Goal: Transaction & Acquisition: Purchase product/service

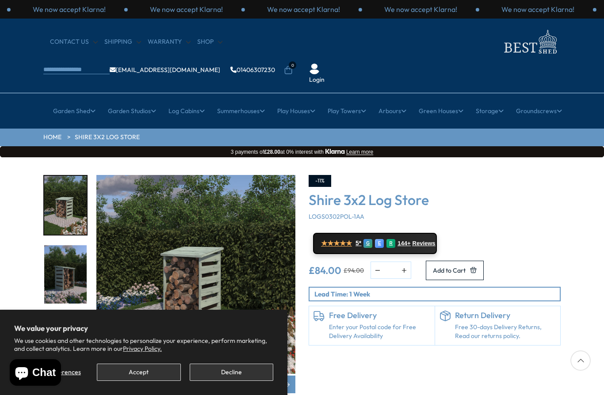
click at [148, 369] on button "Accept" at bounding box center [139, 372] width 84 height 17
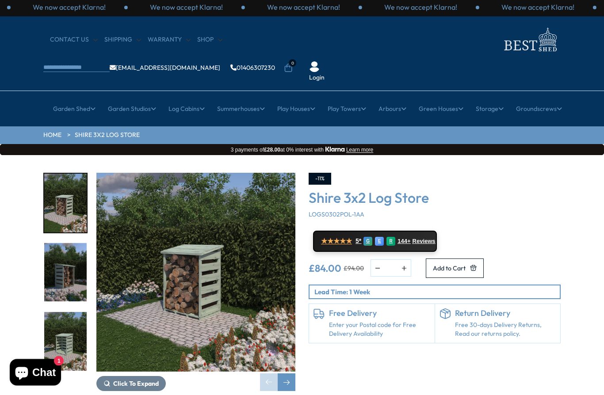
scroll to position [2, 0]
click at [111, 233] on link "Wellie Store" at bounding box center [124, 240] width 34 height 15
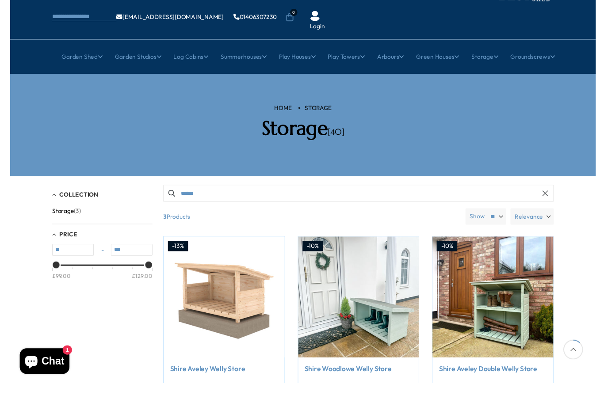
scroll to position [63, 0]
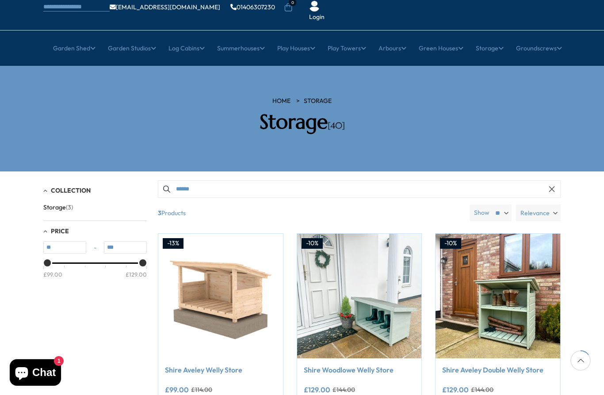
click at [429, 276] on icon at bounding box center [432, 278] width 6 height 4
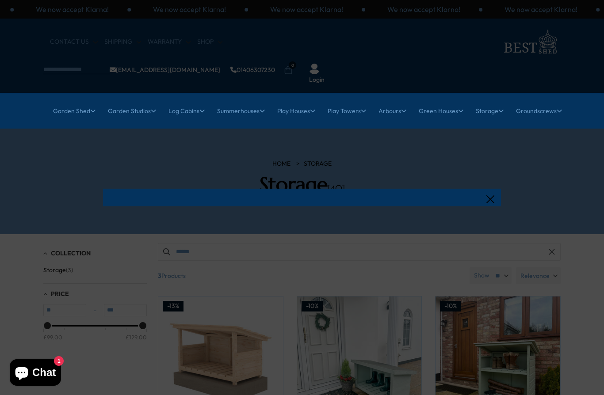
scroll to position [0, 0]
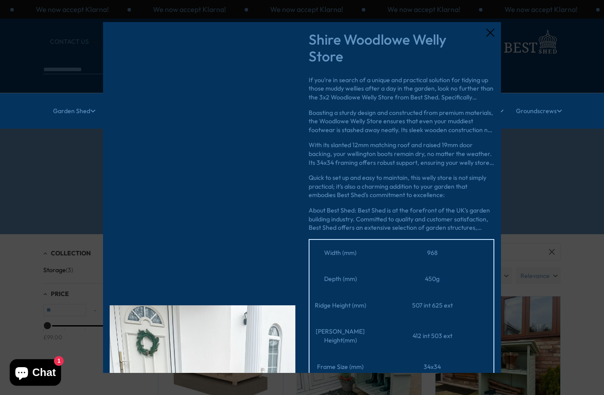
click at [483, 32] on div "Shire Woodlowe Welly Store" at bounding box center [402, 48] width 186 height 34
click at [490, 34] on icon at bounding box center [490, 33] width 8 height 8
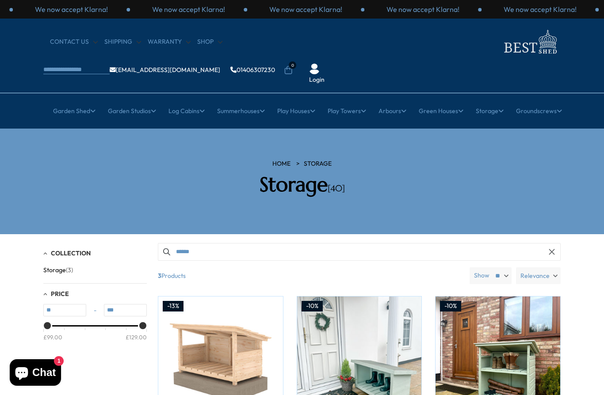
click at [205, 44] on link "Shop" at bounding box center [209, 42] width 25 height 9
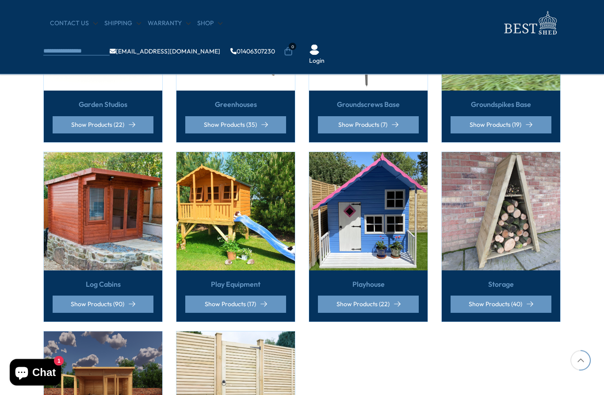
scroll to position [499, 0]
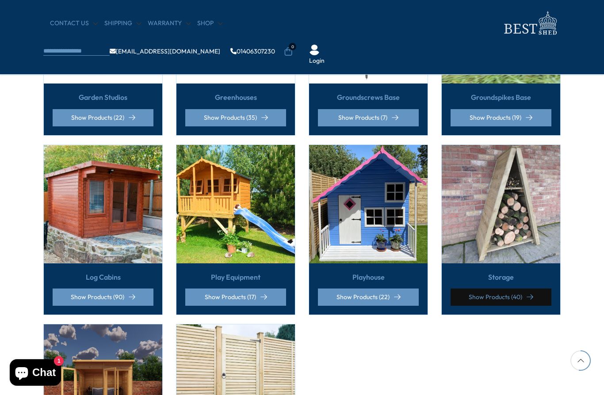
click at [514, 289] on link "Show Products (40)" at bounding box center [501, 297] width 101 height 17
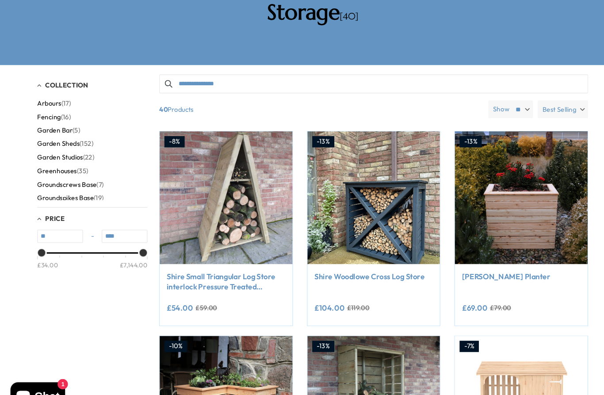
scroll to position [173, 0]
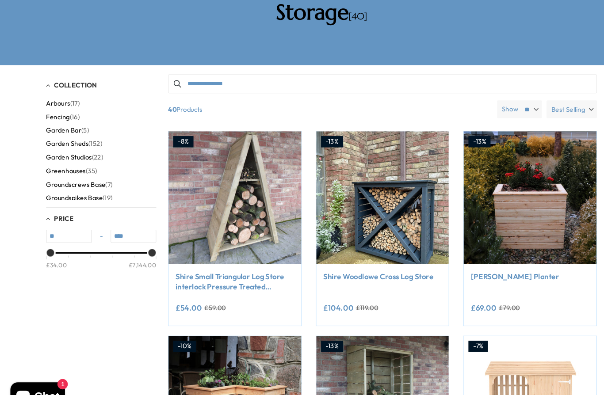
click at [236, 153] on img at bounding box center [220, 186] width 125 height 125
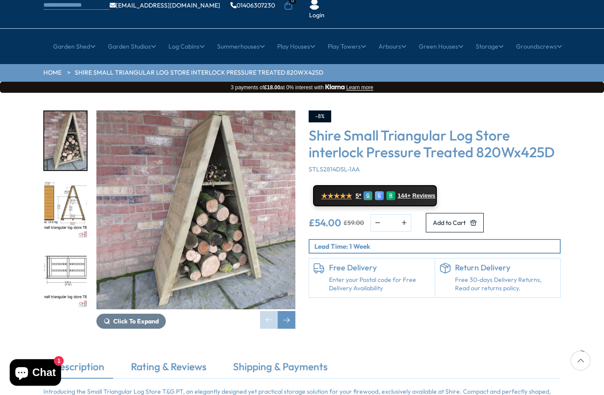
scroll to position [64, 0]
click at [132, 318] on span "Click To Expand" at bounding box center [136, 322] width 46 height 8
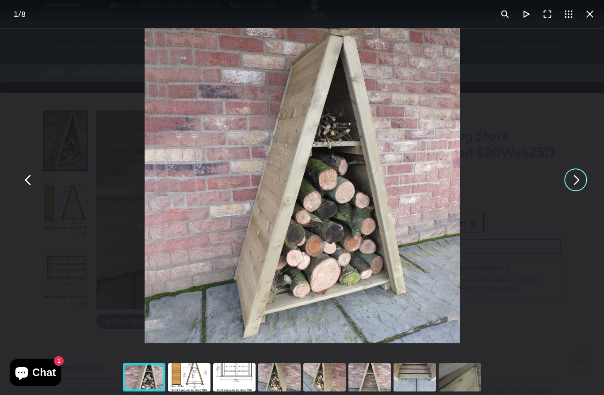
click at [580, 191] on button "You can close this modal content with the ESC key" at bounding box center [575, 179] width 21 height 21
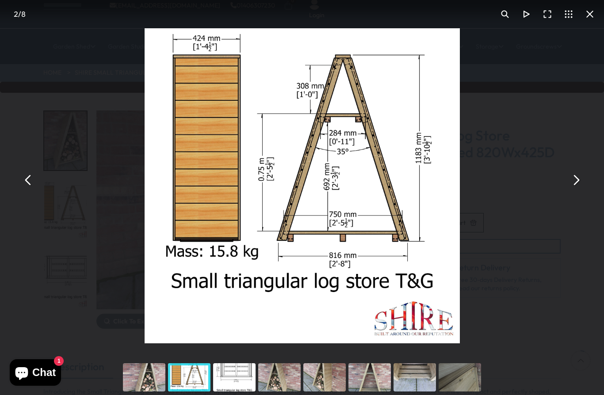
click at [581, 191] on button "You can close this modal content with the ESC key" at bounding box center [575, 179] width 21 height 21
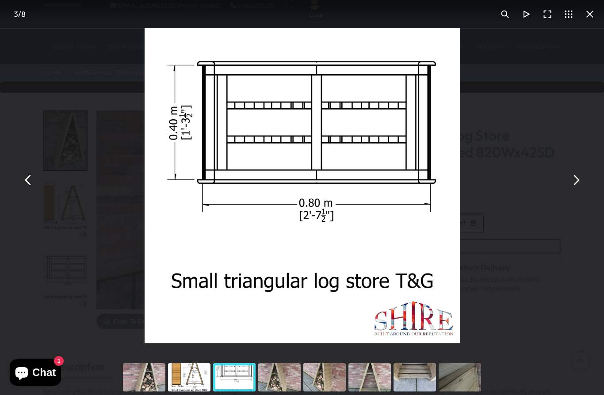
click at [576, 191] on button "You can close this modal content with the ESC key" at bounding box center [575, 179] width 21 height 21
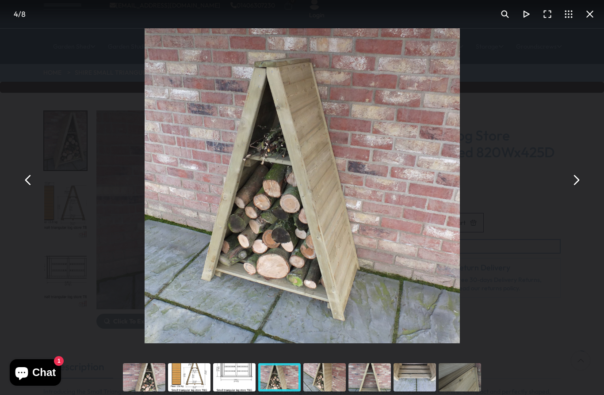
click at [573, 191] on button "You can close this modal content with the ESC key" at bounding box center [575, 179] width 21 height 21
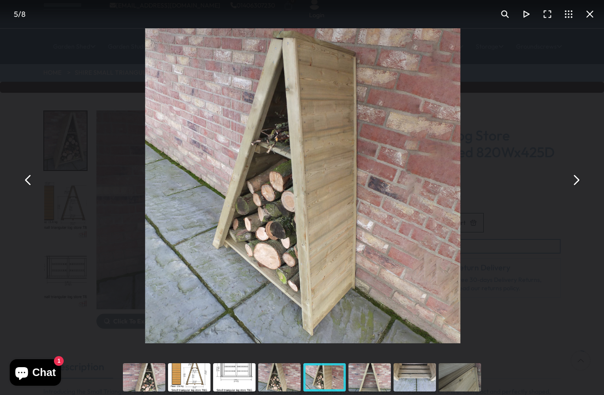
click at [577, 191] on button "You can close this modal content with the ESC key" at bounding box center [575, 179] width 21 height 21
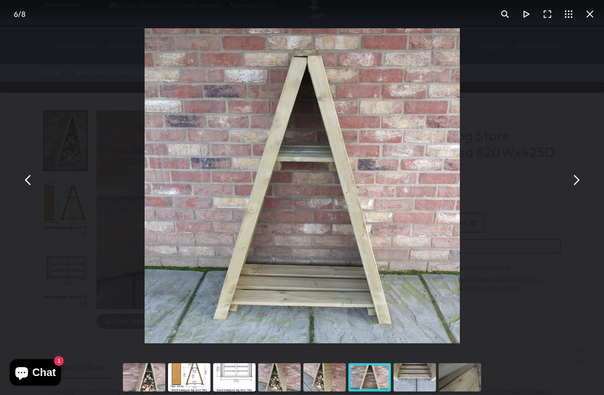
click at [581, 191] on button "You can close this modal content with the ESC key" at bounding box center [575, 179] width 21 height 21
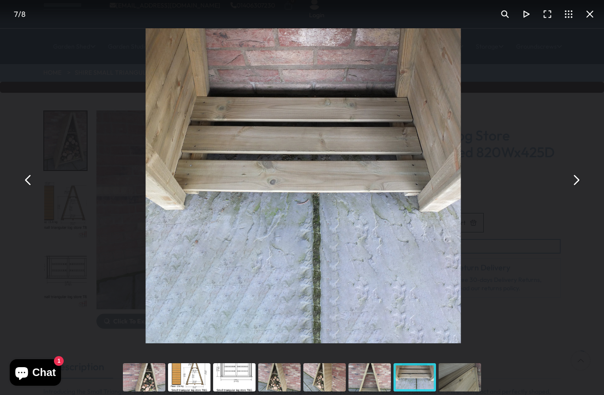
click at [576, 191] on button "You can close this modal content with the ESC key" at bounding box center [575, 179] width 21 height 21
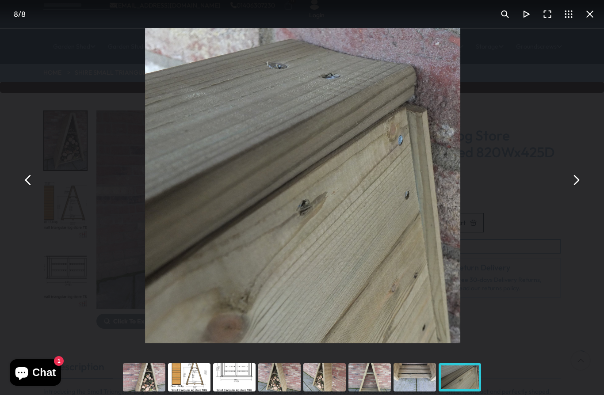
click at [572, 191] on button "You can close this modal content with the ESC key" at bounding box center [575, 179] width 21 height 21
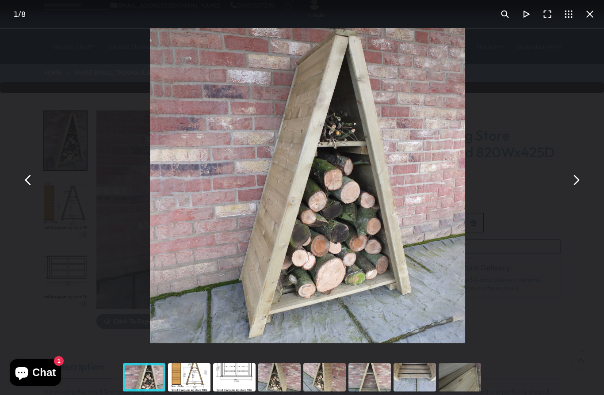
click at [571, 191] on button "You can close this modal content with the ESC key" at bounding box center [575, 179] width 21 height 21
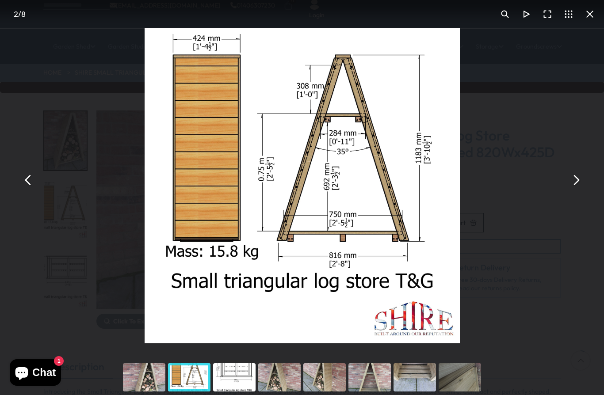
click at [591, 19] on button "You can close this modal content with the ESC key" at bounding box center [589, 14] width 21 height 21
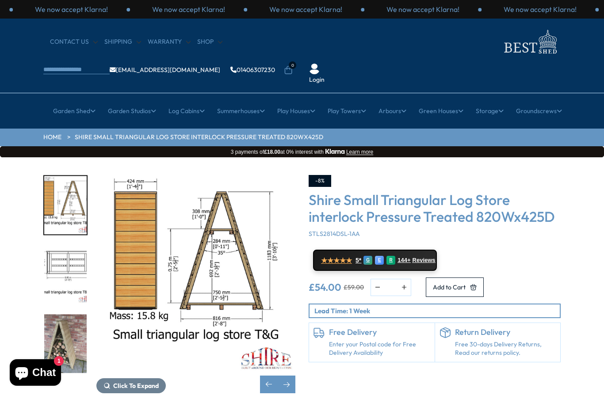
click at [124, 158] on link "All Arbours" at bounding box center [125, 165] width 32 height 15
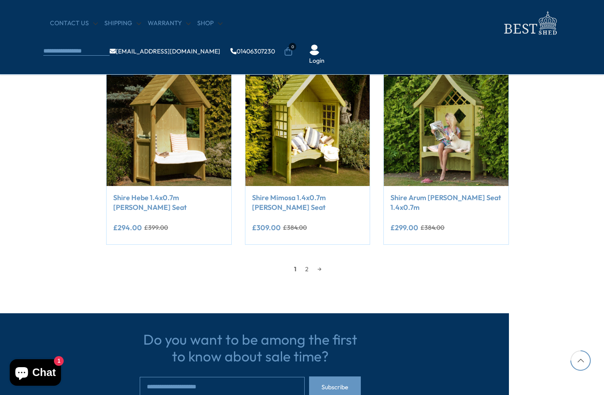
scroll to position [744, 52]
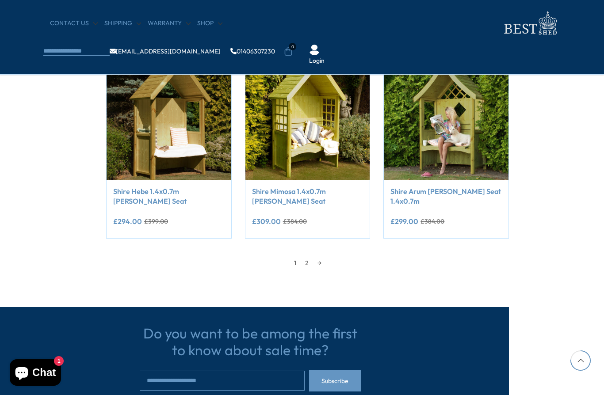
click at [310, 264] on link "2" at bounding box center [307, 262] width 12 height 13
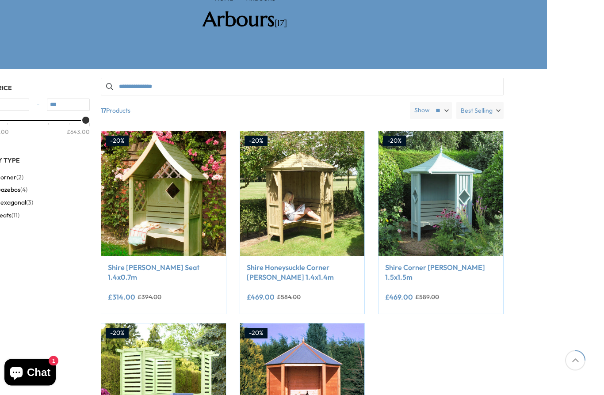
scroll to position [96, 52]
